Goal: Task Accomplishment & Management: Manage account settings

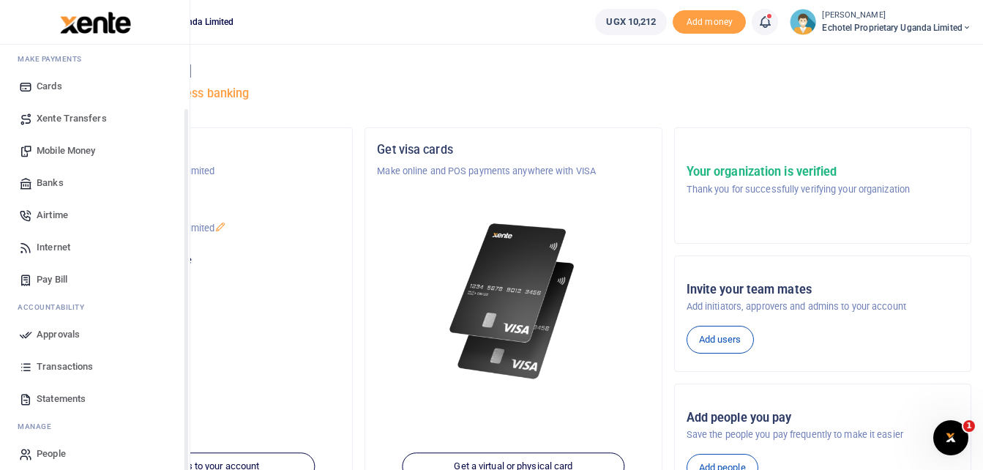
scroll to position [84, 0]
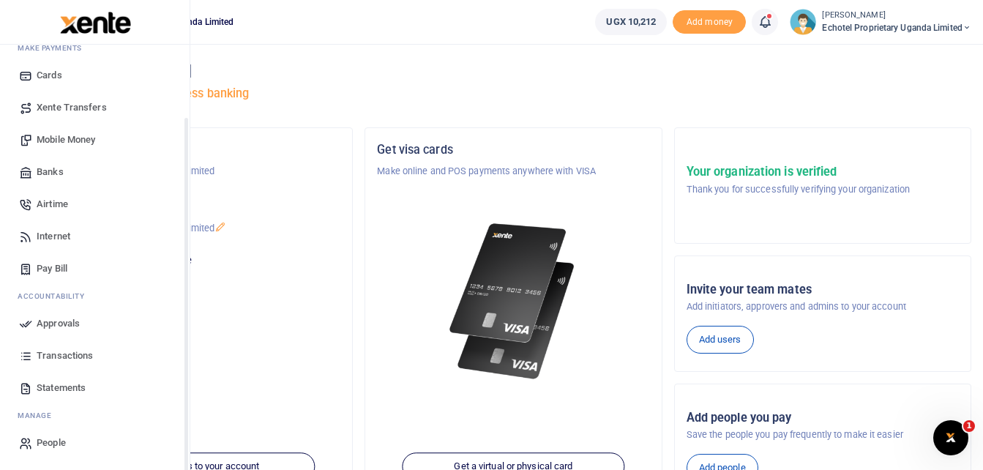
click at [61, 389] on span "Statements" at bounding box center [61, 388] width 49 height 15
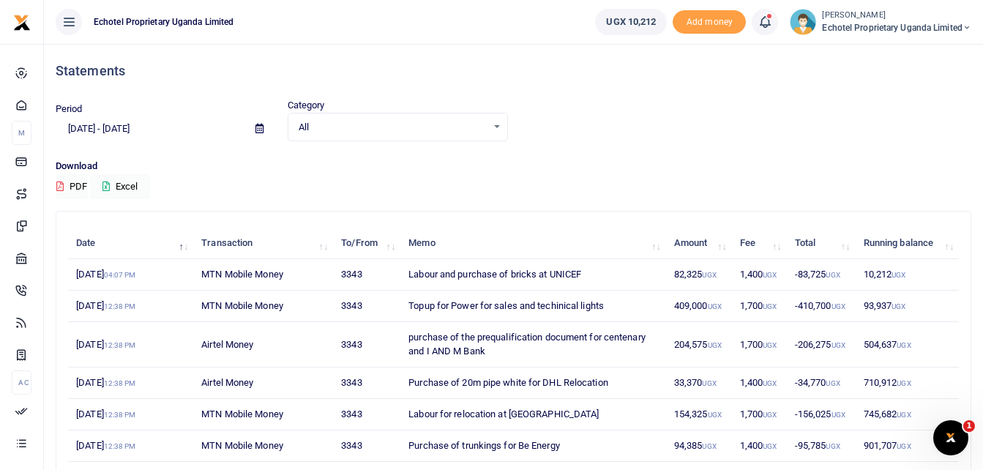
click at [115, 124] on input "07/17/2025 - 08/15/2025" at bounding box center [150, 128] width 188 height 25
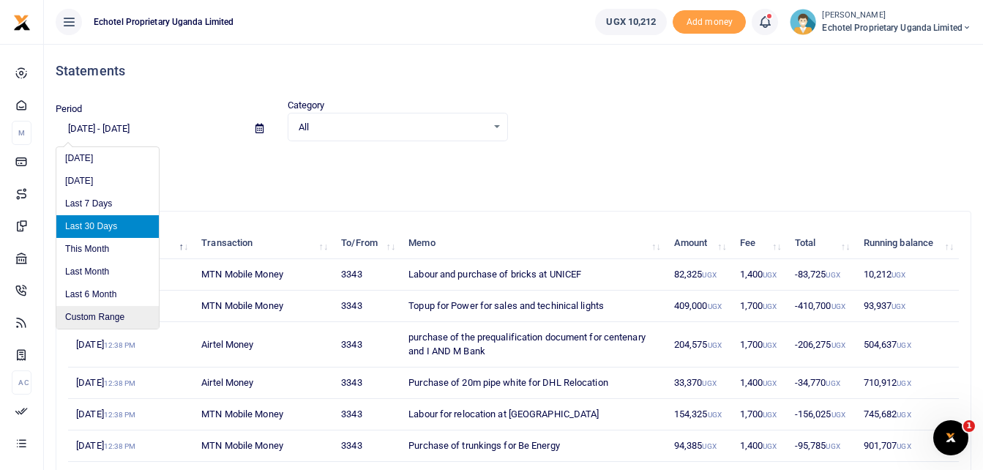
click at [107, 314] on li "Custom Range" at bounding box center [107, 317] width 102 height 23
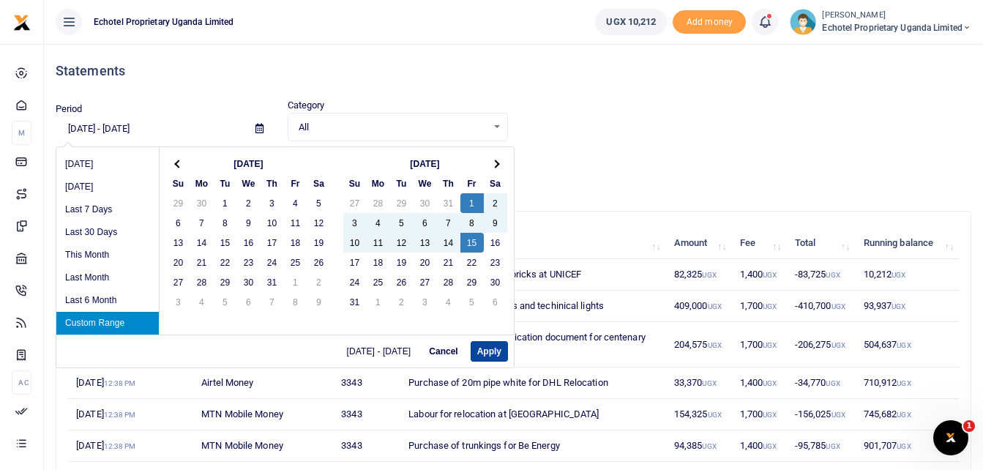
click at [485, 354] on button "Apply" at bounding box center [489, 351] width 37 height 20
type input "08/01/2025 - 08/15/2025"
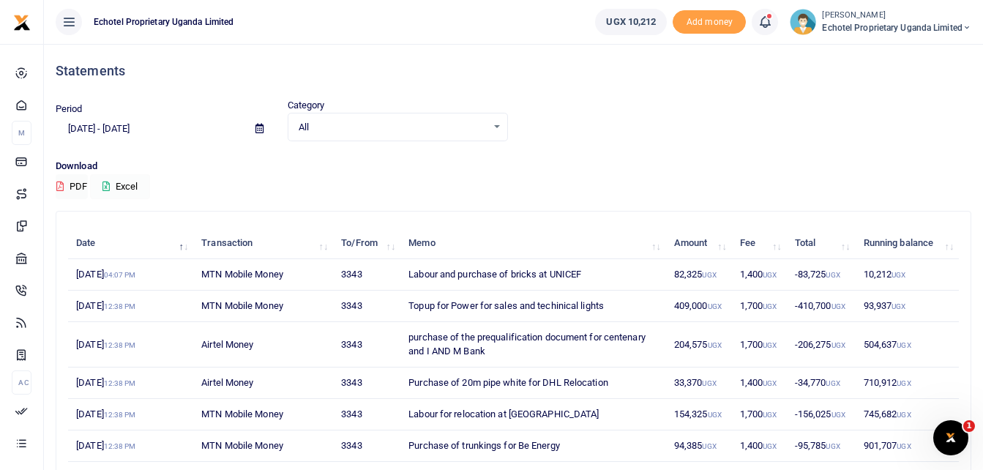
click at [125, 184] on button "Excel" at bounding box center [120, 186] width 60 height 25
